Goal: Task Accomplishment & Management: Manage account settings

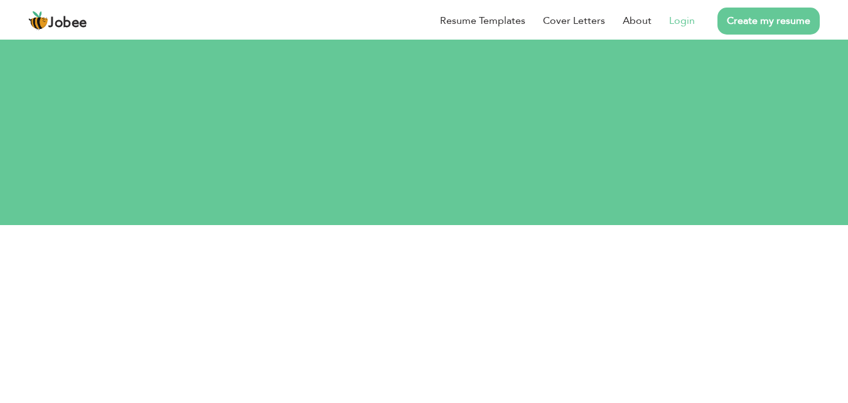
click at [676, 19] on link "Login" at bounding box center [682, 20] width 26 height 15
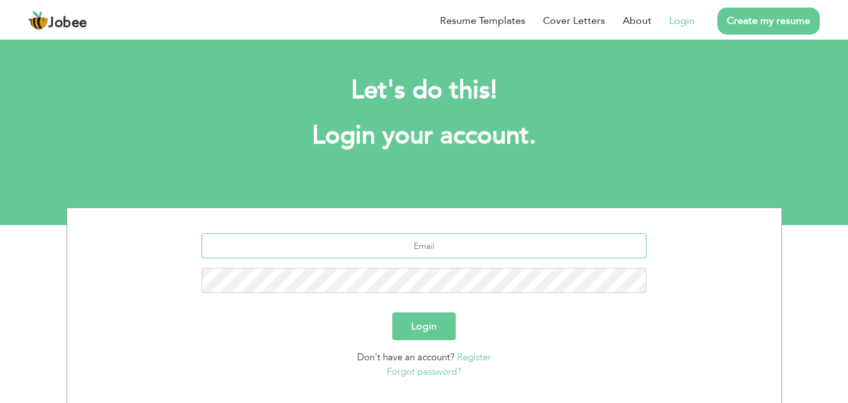
click at [348, 244] on input "text" at bounding box center [424, 245] width 445 height 25
type input "mianabdullahch32@gmail.com"
click at [425, 334] on button "Login" at bounding box center [424, 326] width 63 height 28
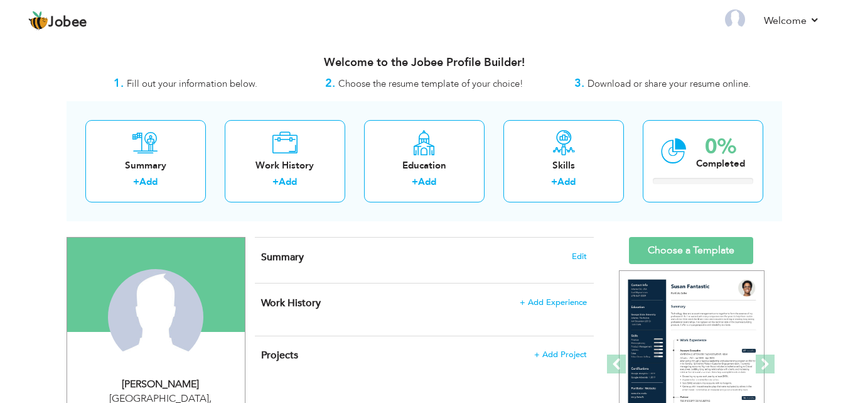
click at [450, 217] on div "Summary + Add Work History + Add Education + Add Skills + Add 0% Completed" at bounding box center [425, 161] width 716 height 120
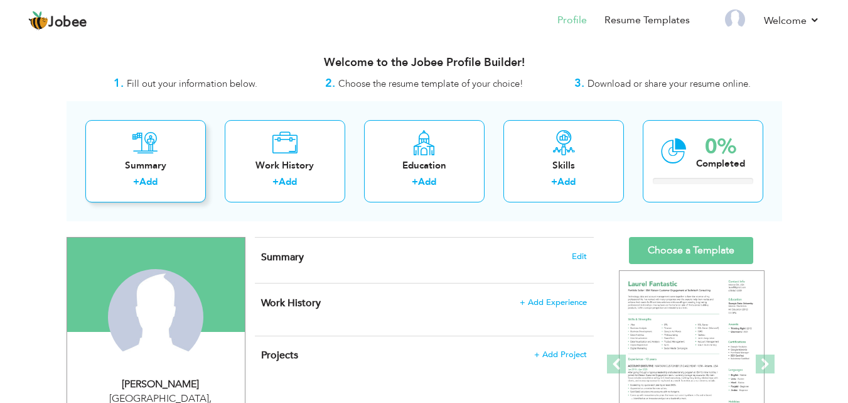
click at [144, 181] on link "Add" at bounding box center [148, 181] width 18 height 13
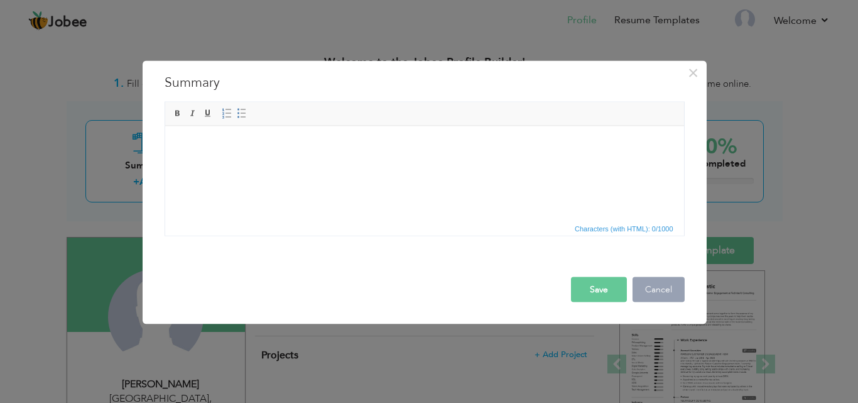
click at [661, 285] on button "Cancel" at bounding box center [658, 288] width 52 height 25
